Goal: Complete application form

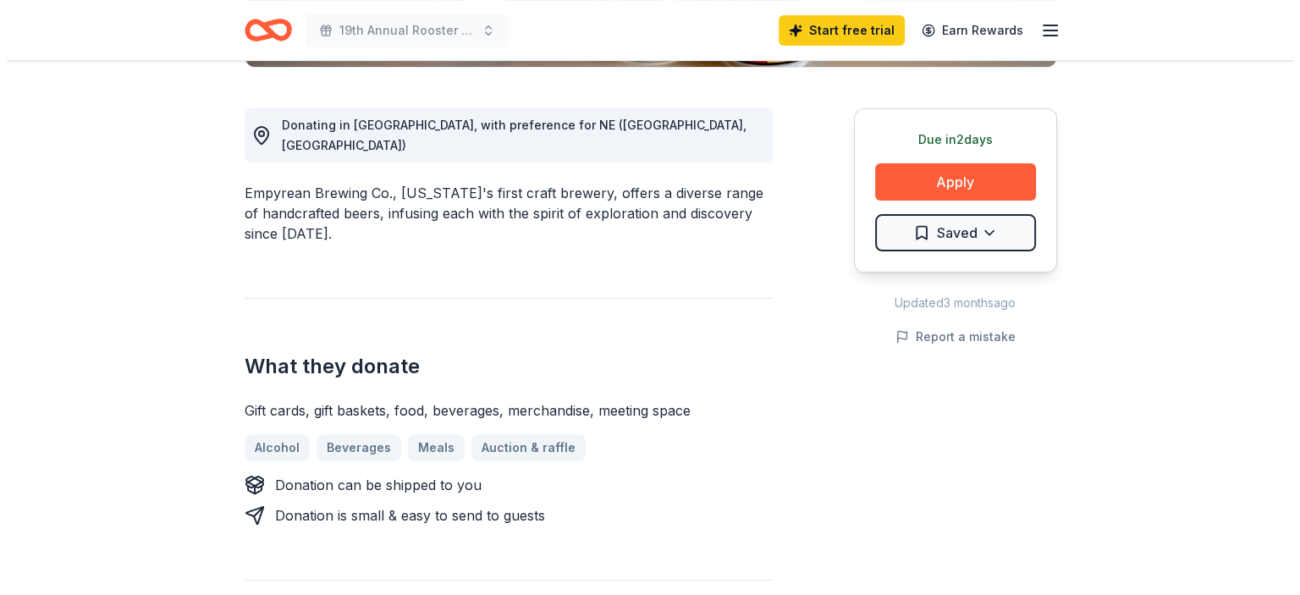
scroll to position [339, 0]
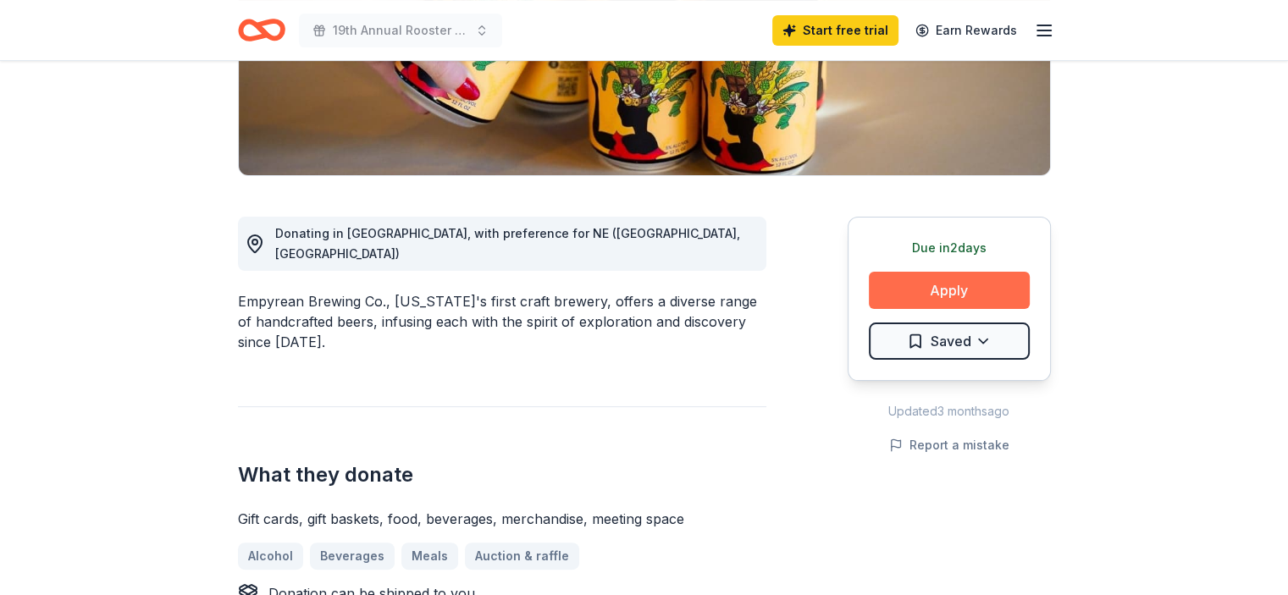
click at [979, 282] on button "Apply" at bounding box center [949, 290] width 161 height 37
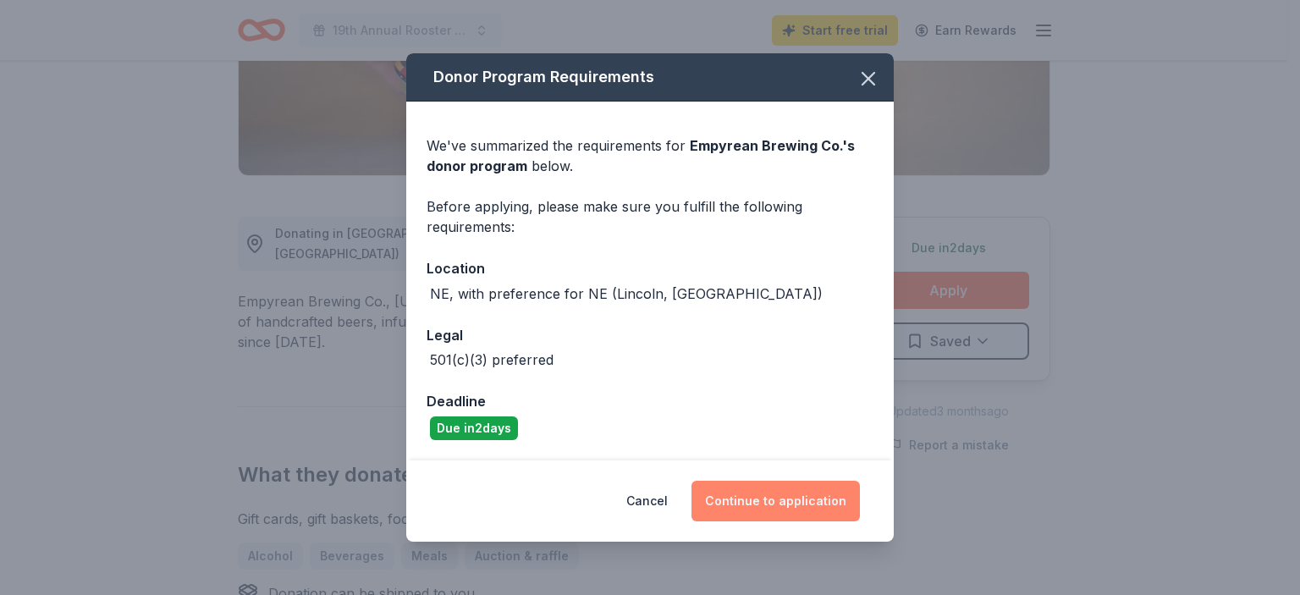
click at [770, 502] on button "Continue to application" at bounding box center [776, 501] width 168 height 41
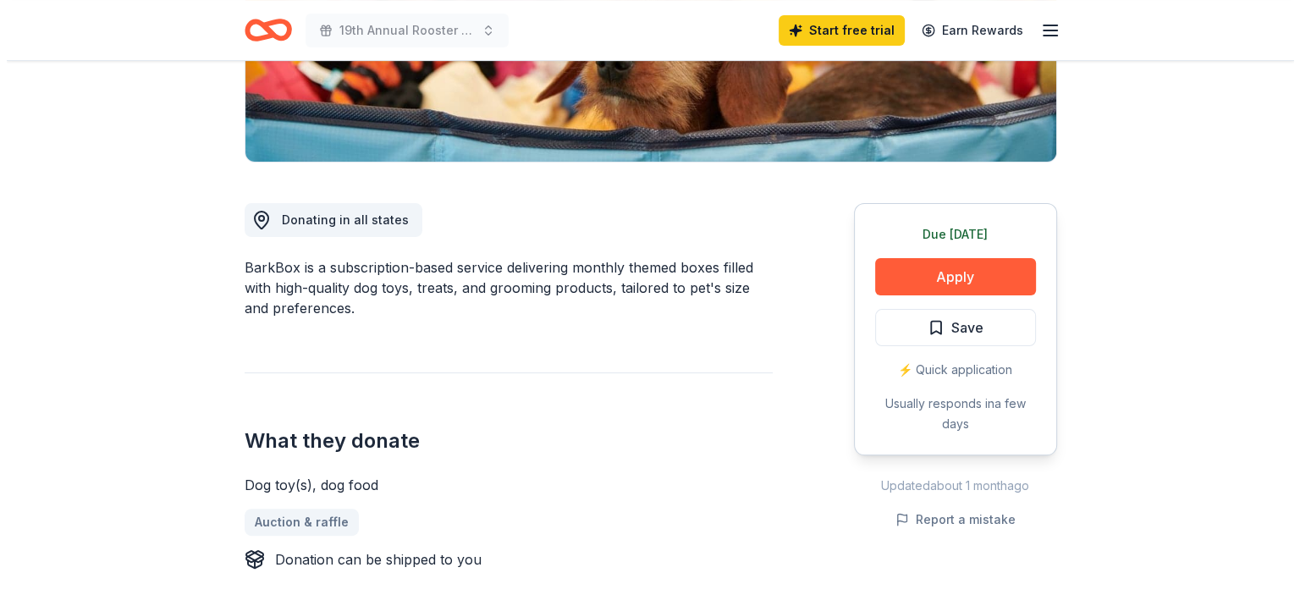
scroll to position [423, 0]
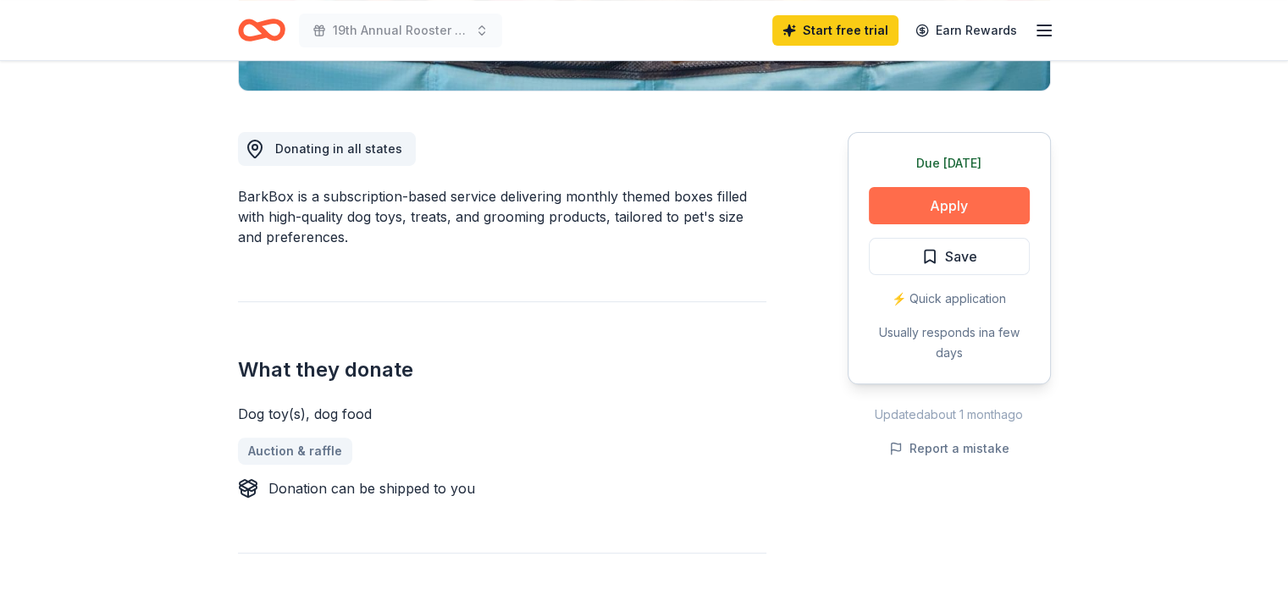
click at [917, 200] on button "Apply" at bounding box center [949, 205] width 161 height 37
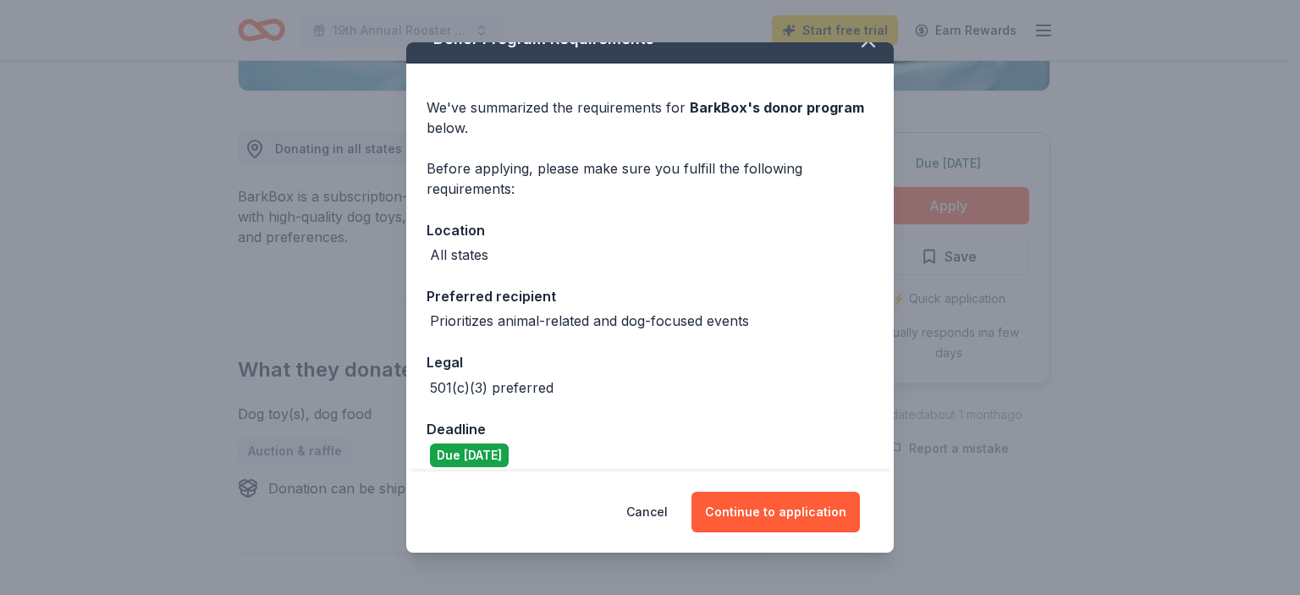
scroll to position [42, 0]
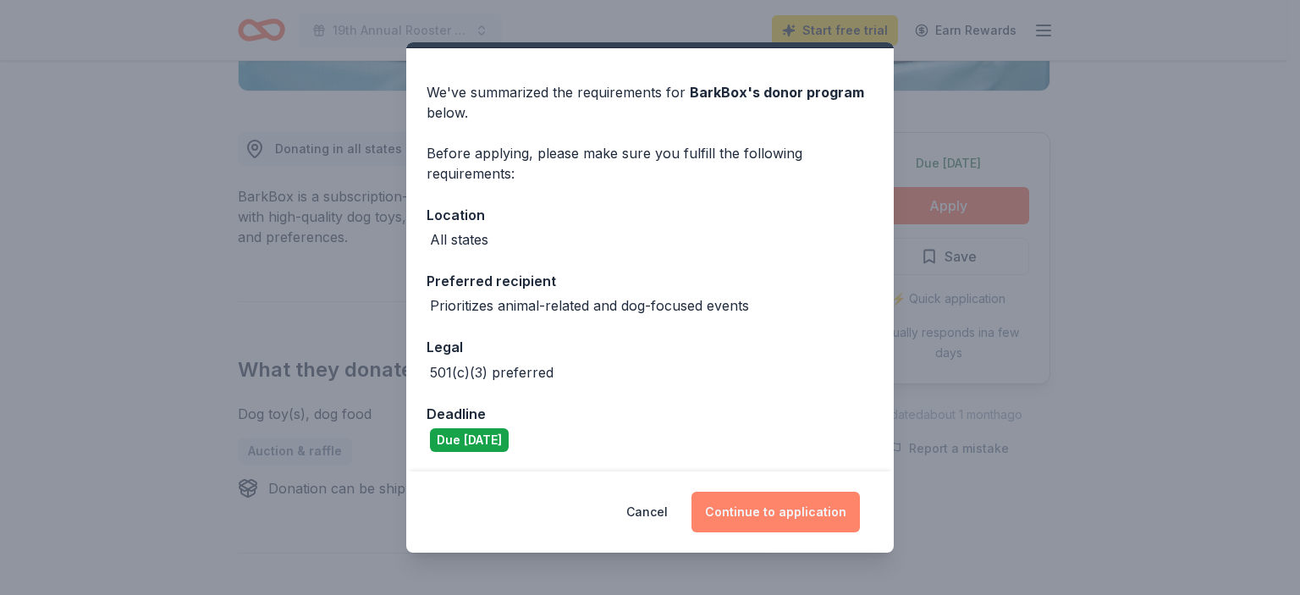
click at [779, 514] on button "Continue to application" at bounding box center [776, 512] width 168 height 41
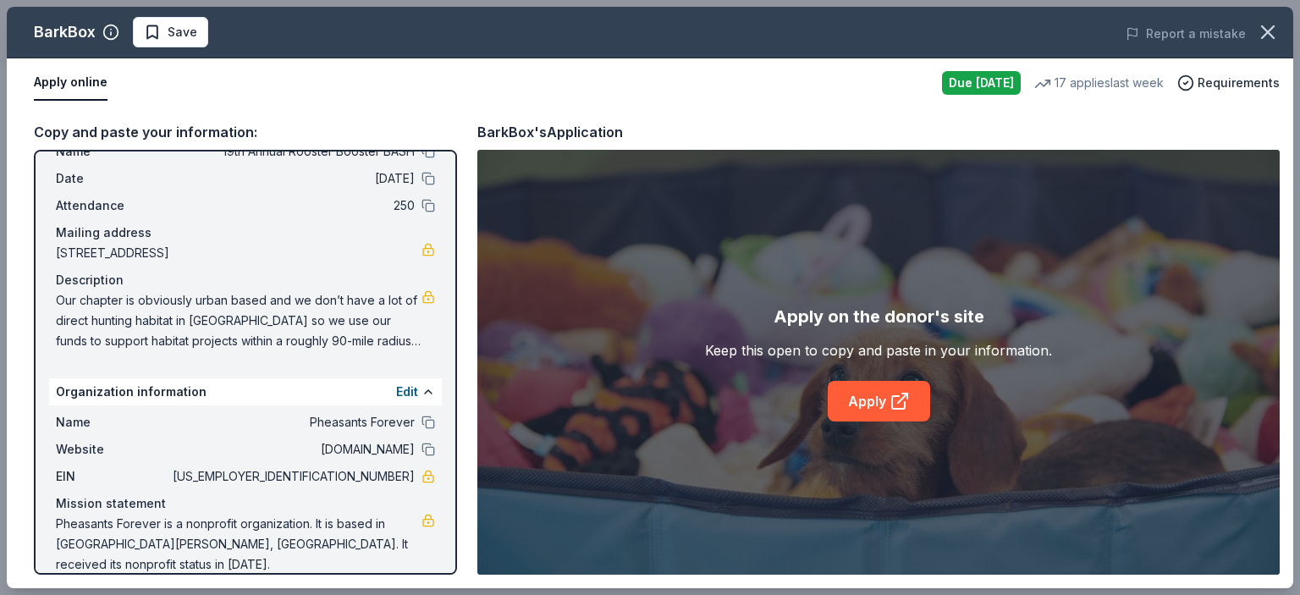
scroll to position [0, 0]
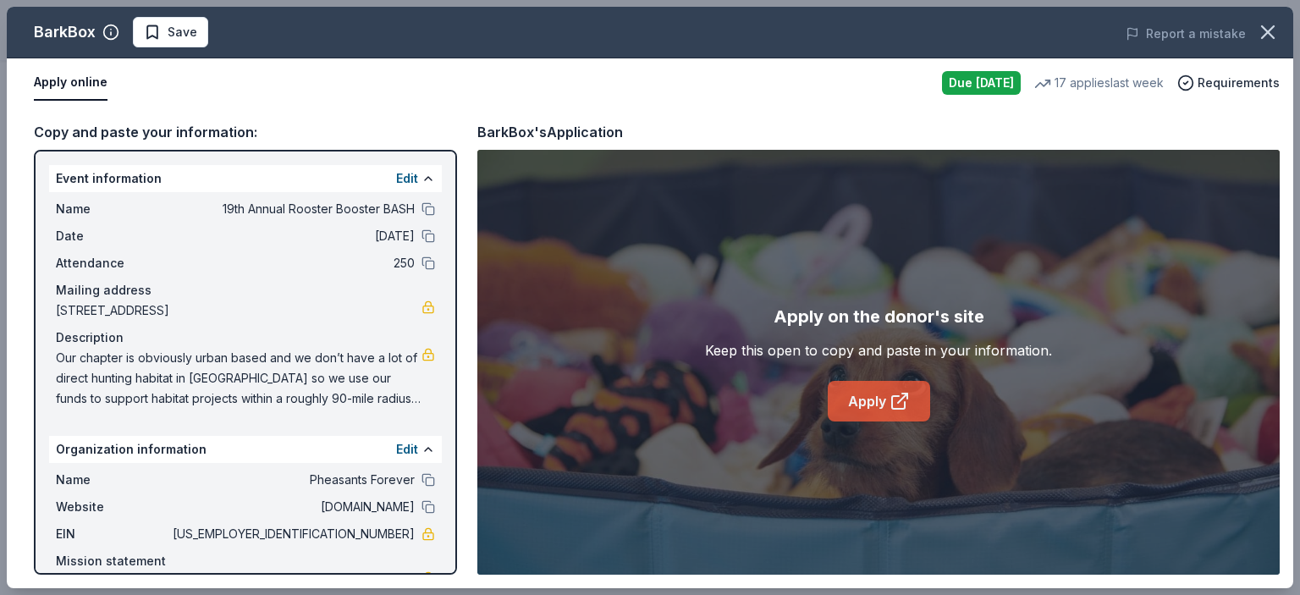
click at [875, 395] on link "Apply" at bounding box center [879, 401] width 102 height 41
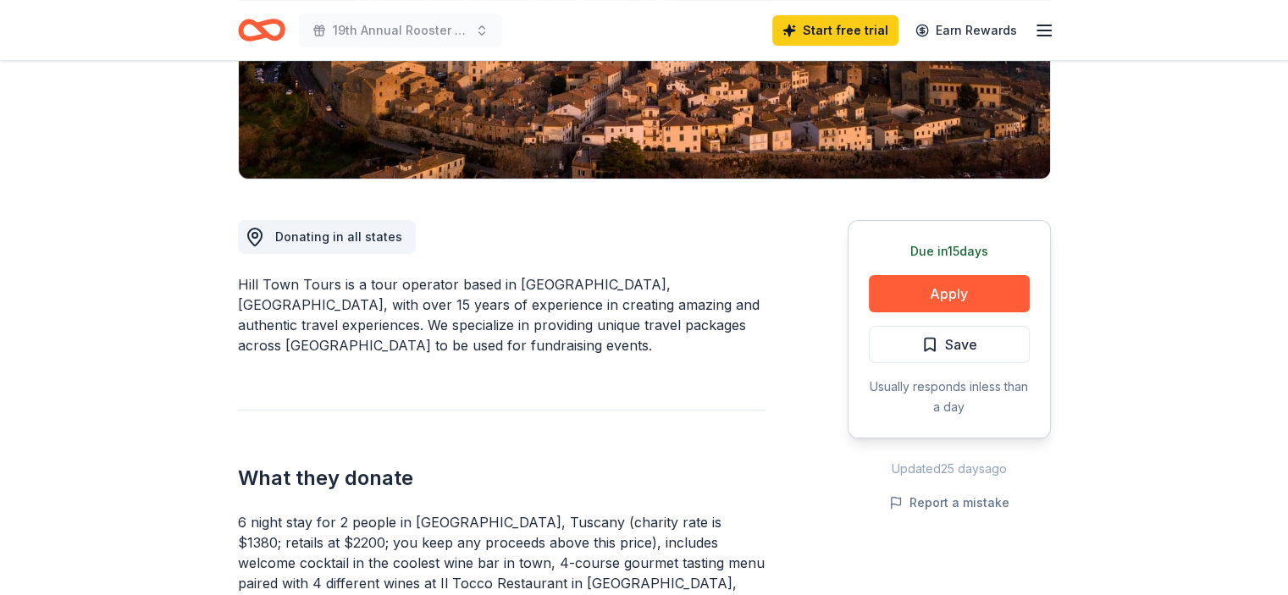
scroll to position [339, 0]
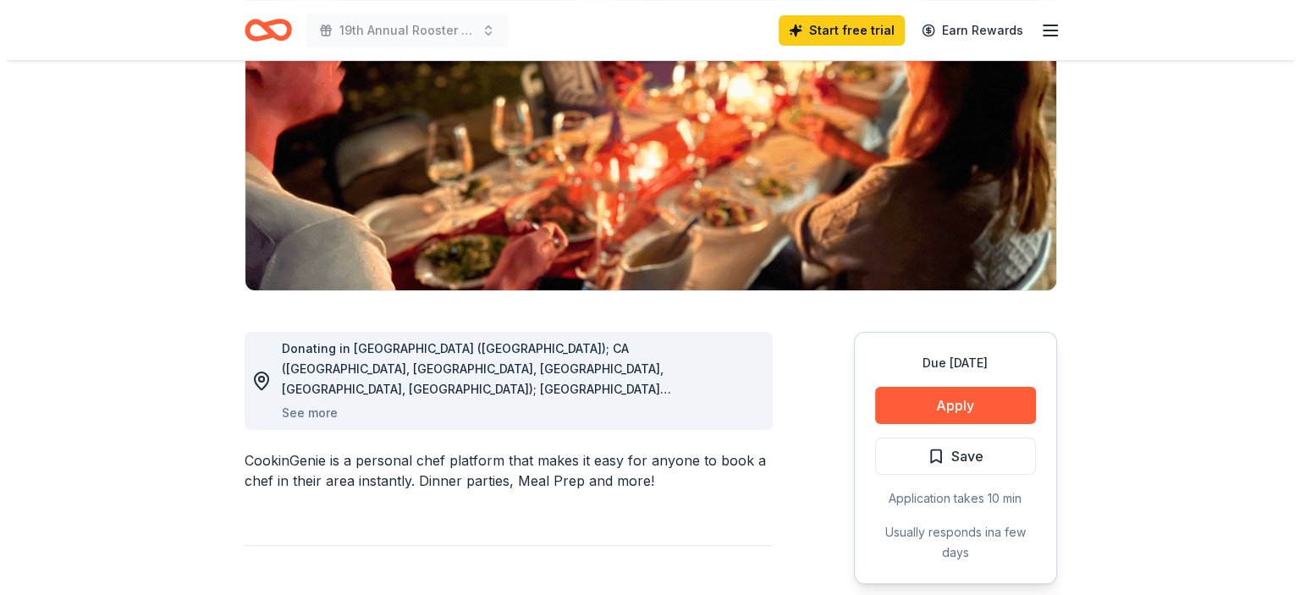
scroll to position [254, 0]
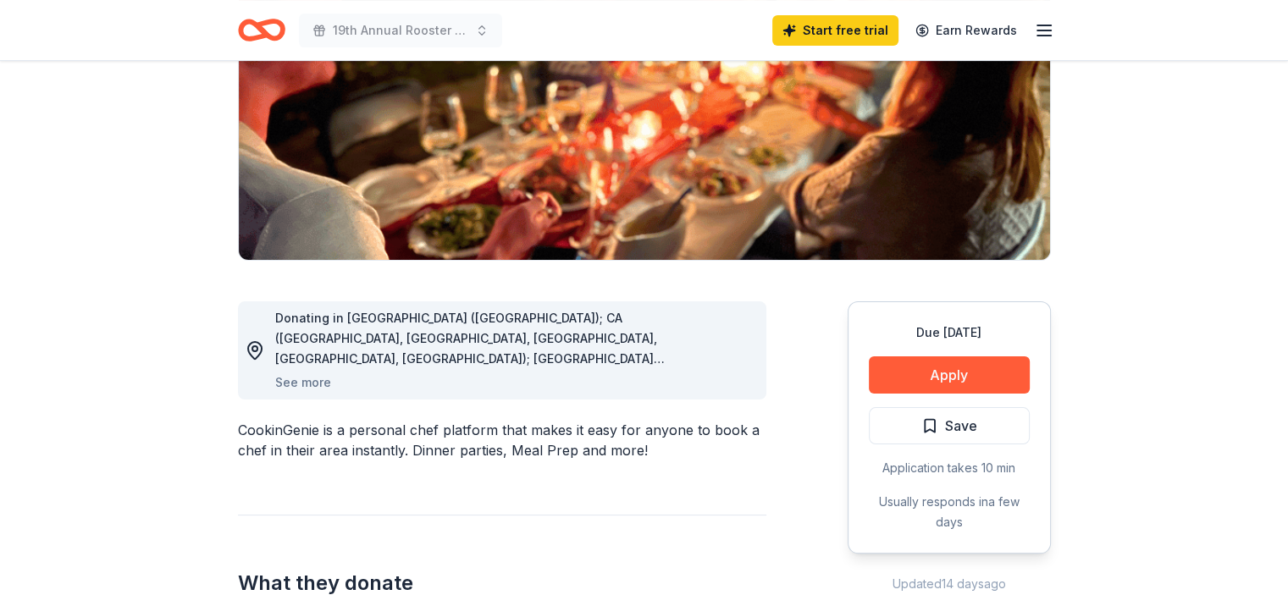
click at [272, 382] on div "Donating in AZ (Maricopa County); CA (Los Angeles County, Riverside County, San…" at bounding box center [499, 350] width 508 height 85
click at [316, 382] on button "See more" at bounding box center [303, 383] width 56 height 20
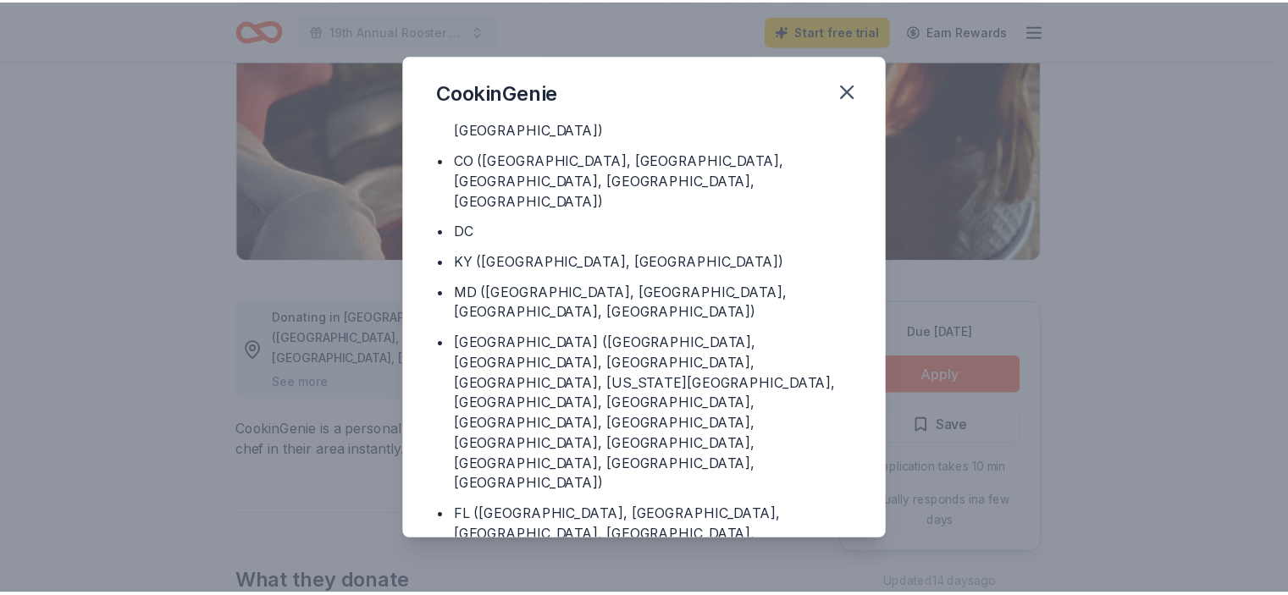
scroll to position [0, 0]
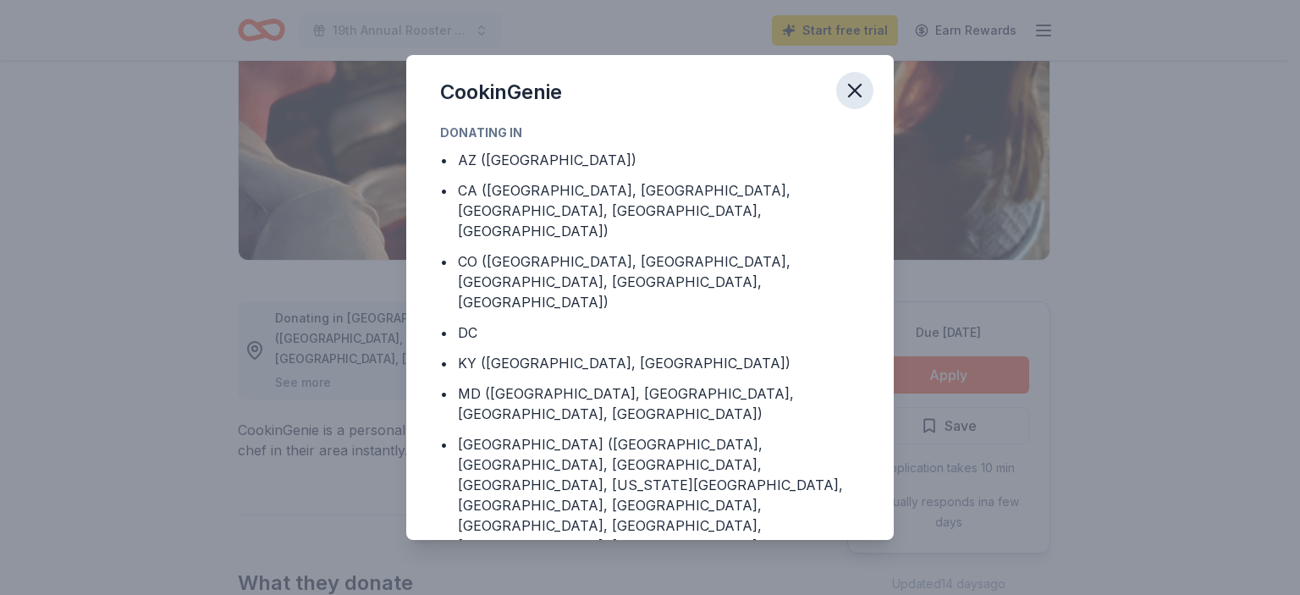
click at [857, 87] on icon "button" at bounding box center [855, 91] width 24 height 24
